Goal: Communication & Community: Participate in discussion

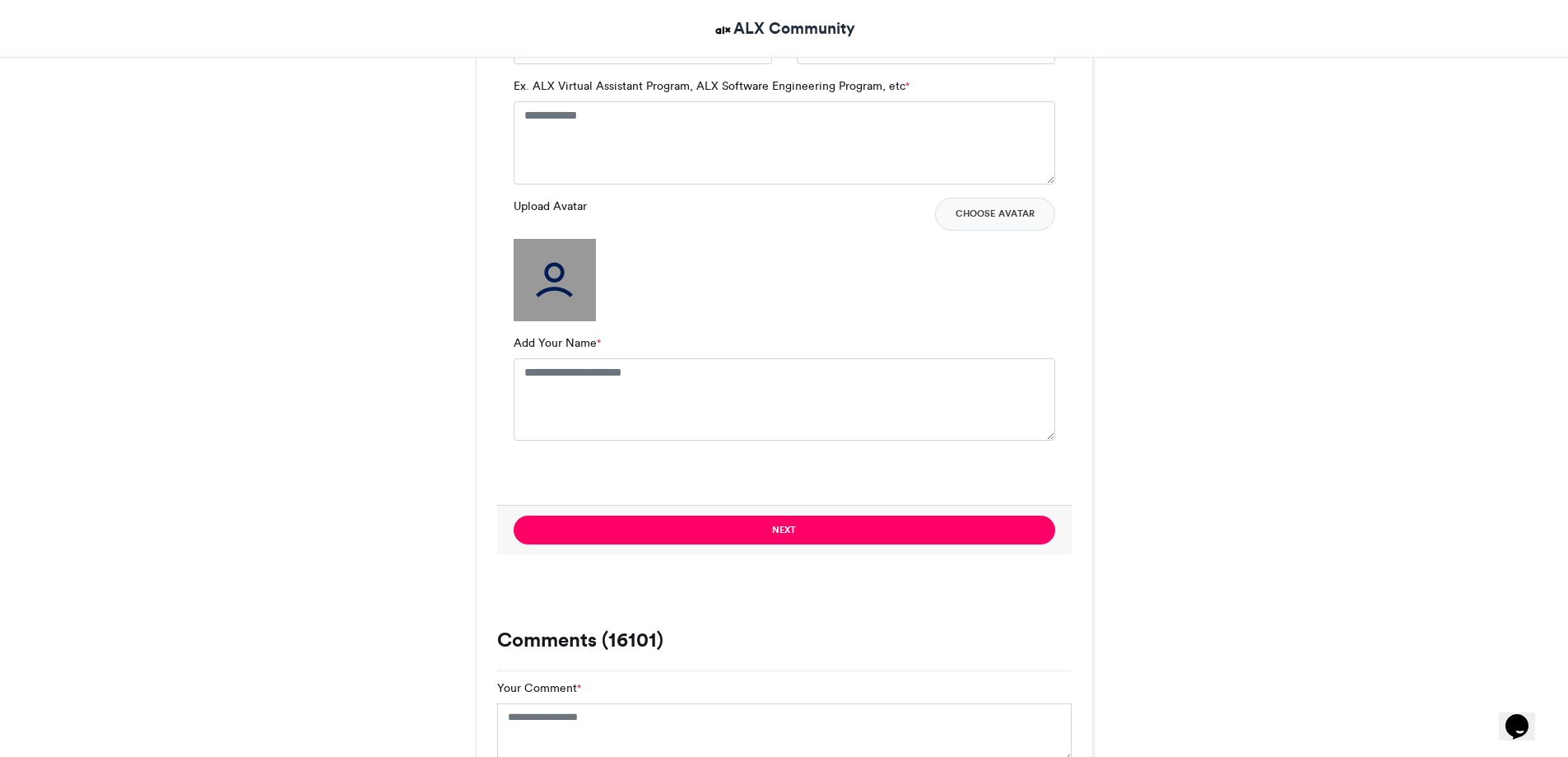
scroll to position [1153, 0]
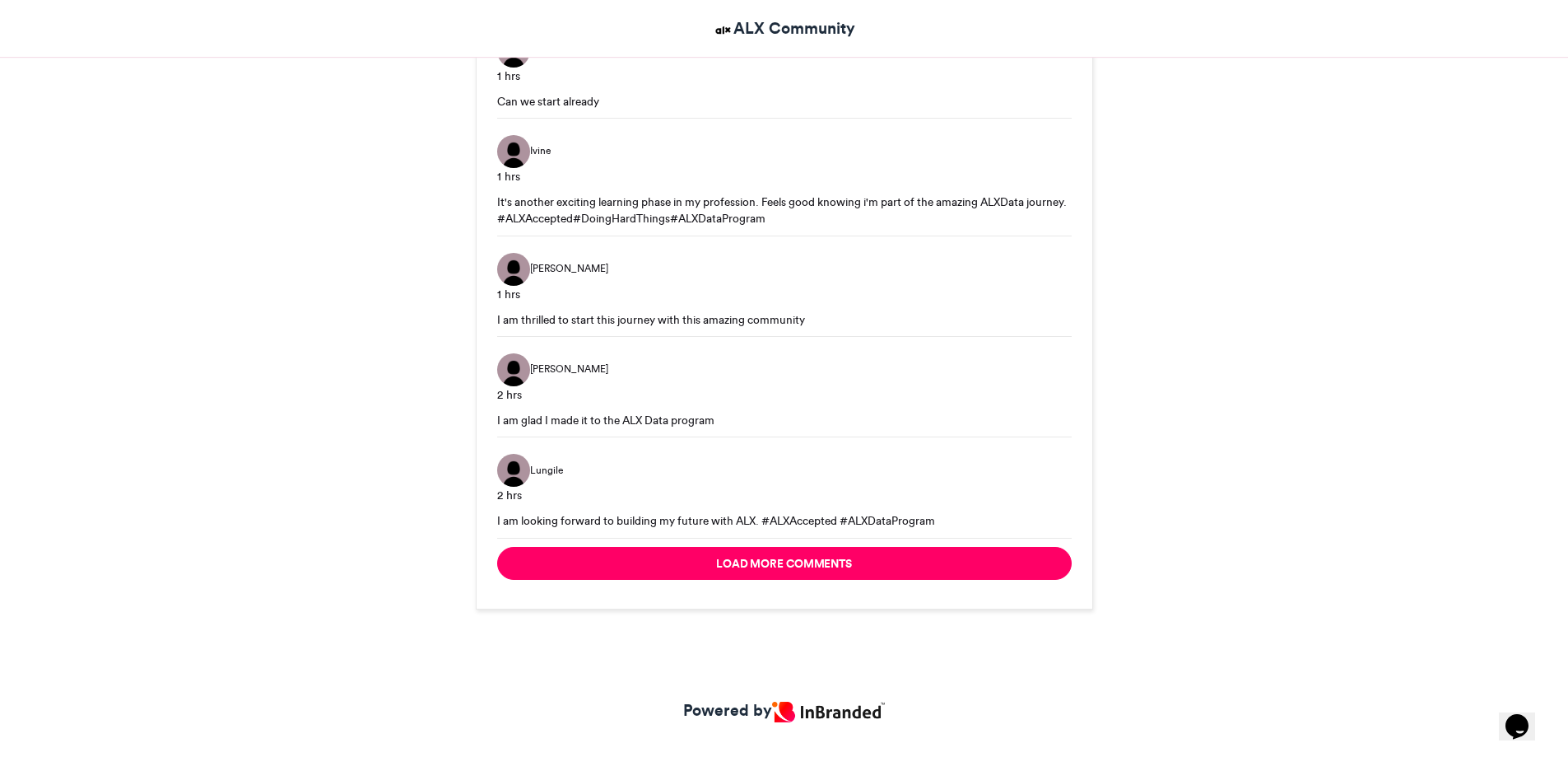
scroll to position [2578, 0]
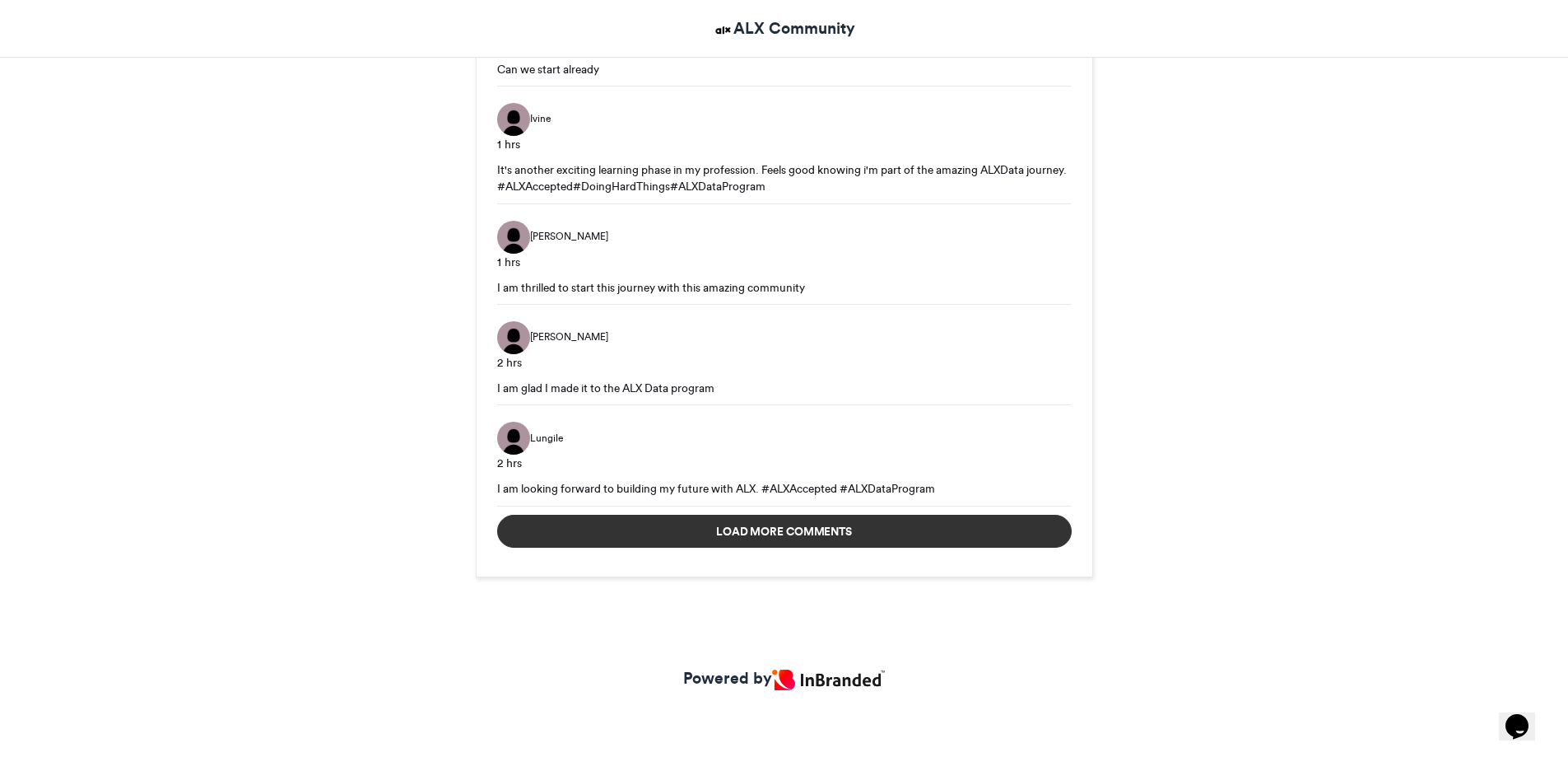
click at [887, 528] on button "Load more comments" at bounding box center [785, 531] width 574 height 33
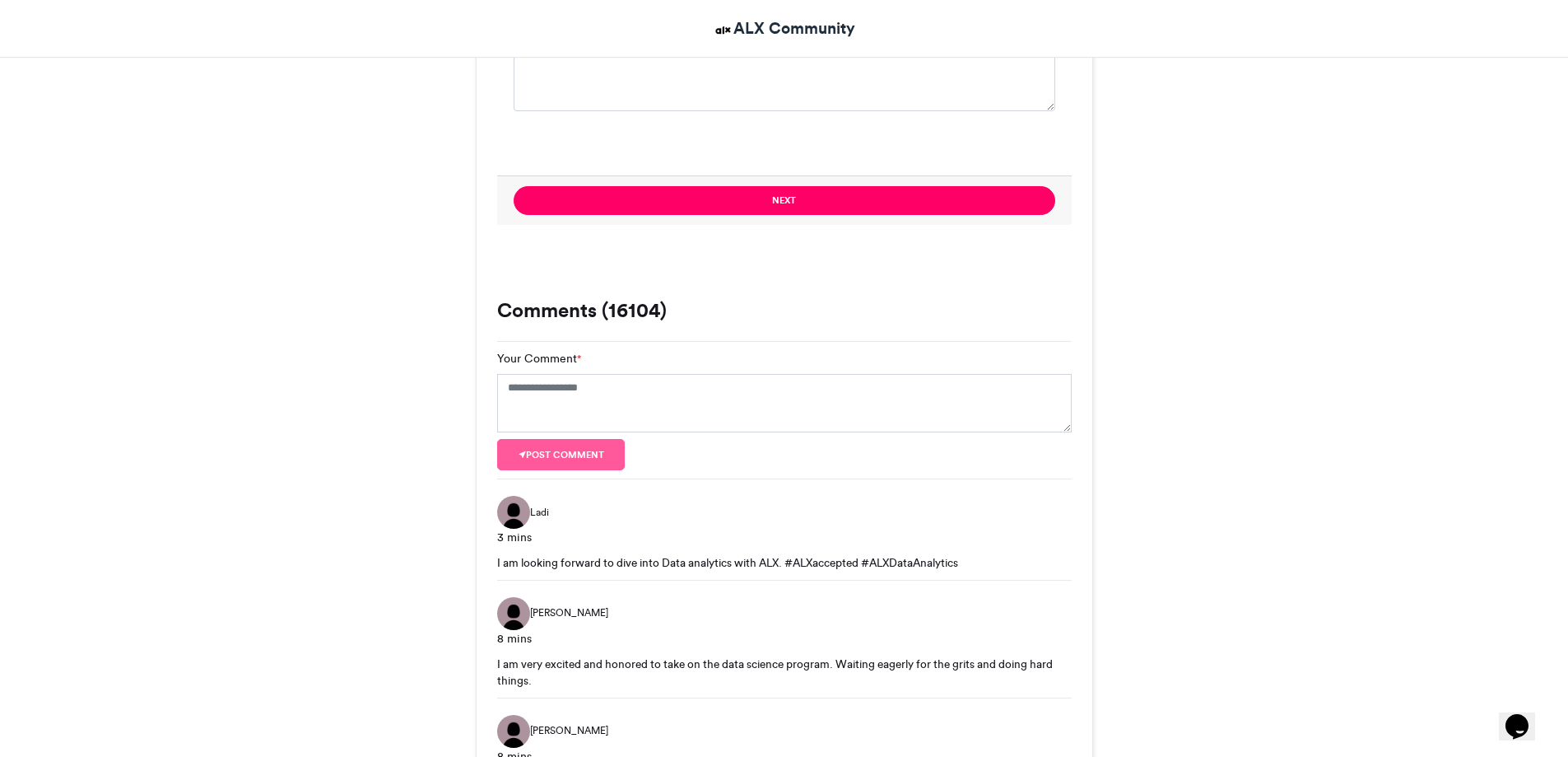
scroll to position [1425, 0]
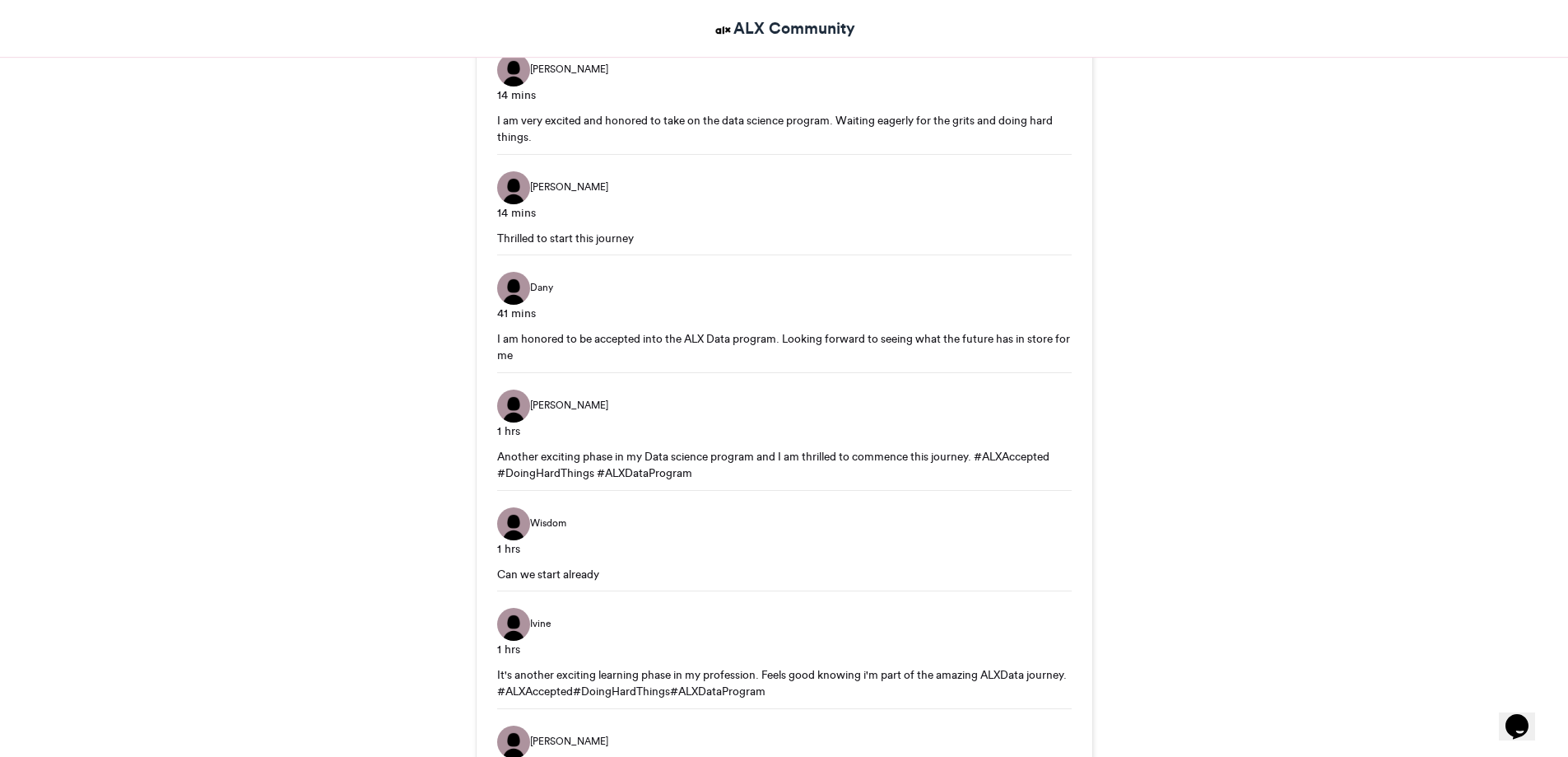
scroll to position [2084, 0]
